Goal: Check status: Check status

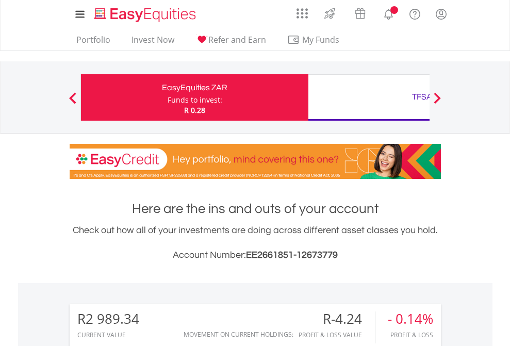
scroll to position [99, 162]
click at [167, 97] on div "Funds to invest:" at bounding box center [194, 100] width 55 height 10
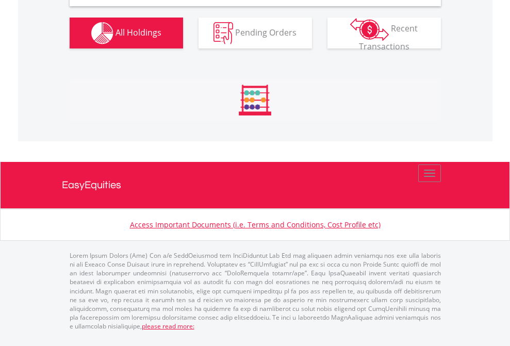
scroll to position [996, 0]
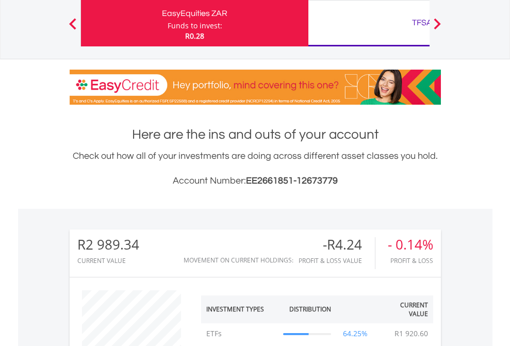
scroll to position [99, 162]
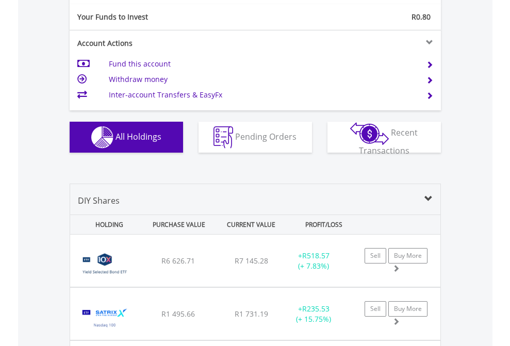
scroll to position [1146, 0]
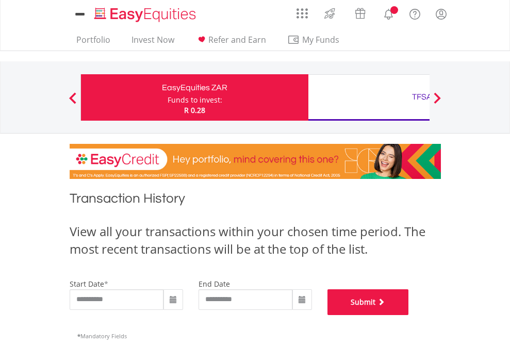
click at [409, 315] on button "Submit" at bounding box center [367, 302] width 81 height 26
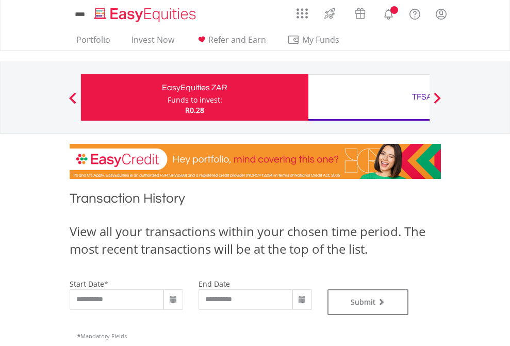
click at [368, 97] on div "TFSA" at bounding box center [421, 97] width 215 height 14
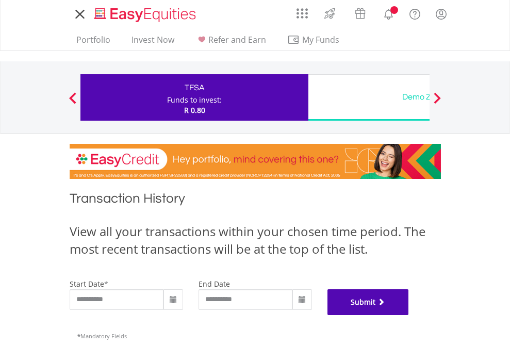
click at [409, 315] on button "Submit" at bounding box center [367, 302] width 81 height 26
